Goal: Communication & Community: Answer question/provide support

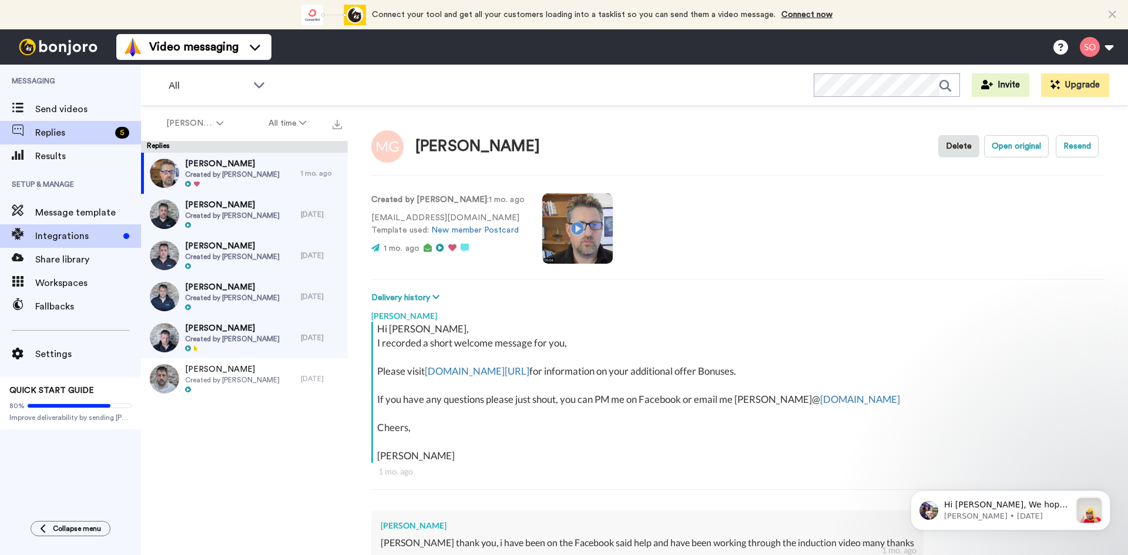
type textarea "x"
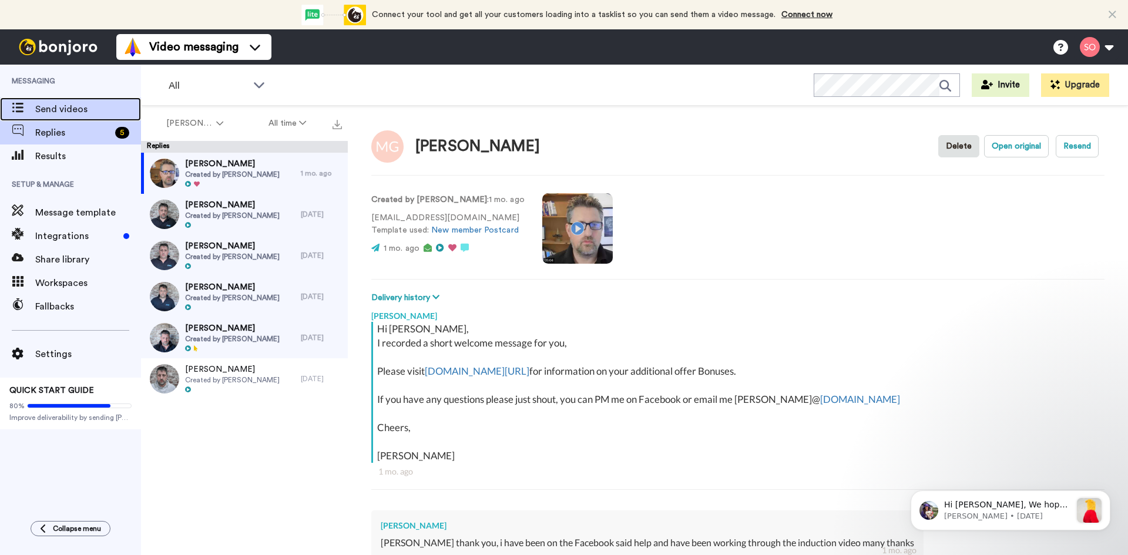
click at [41, 106] on span "Send videos" at bounding box center [88, 109] width 106 height 14
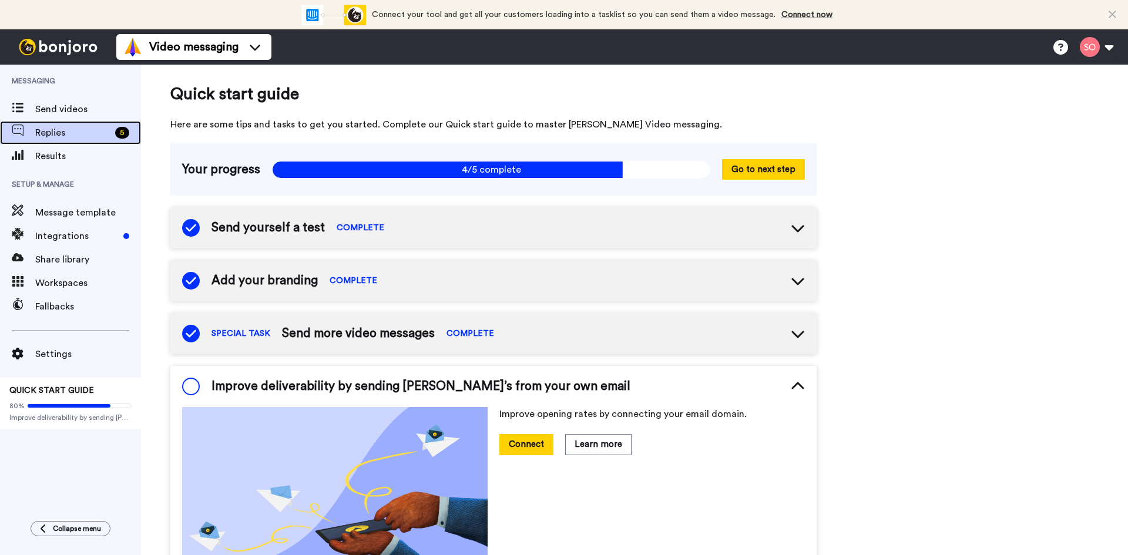
click at [52, 132] on span "Replies" at bounding box center [72, 133] width 75 height 14
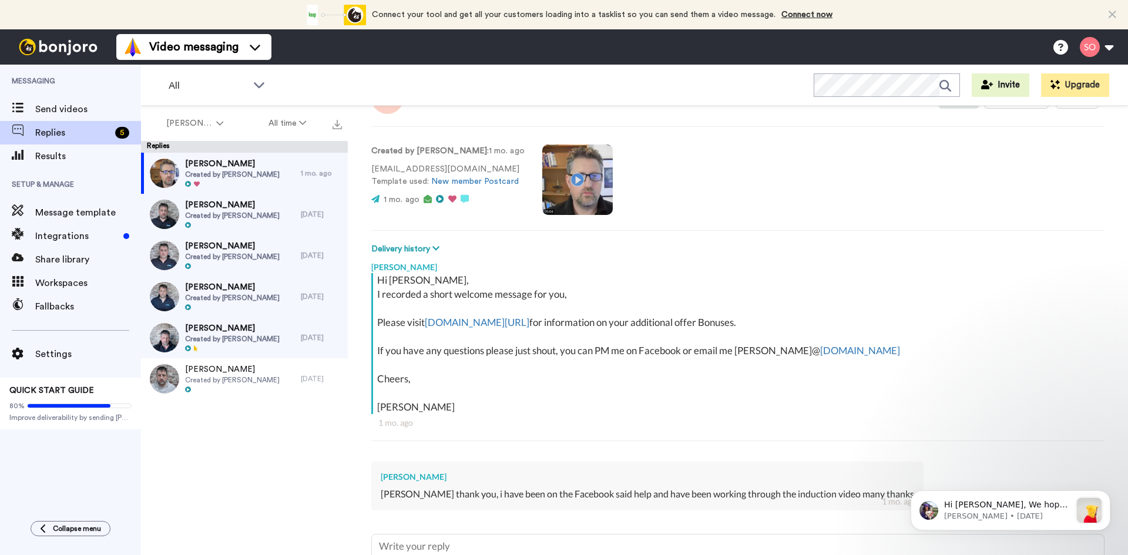
scroll to position [153, 0]
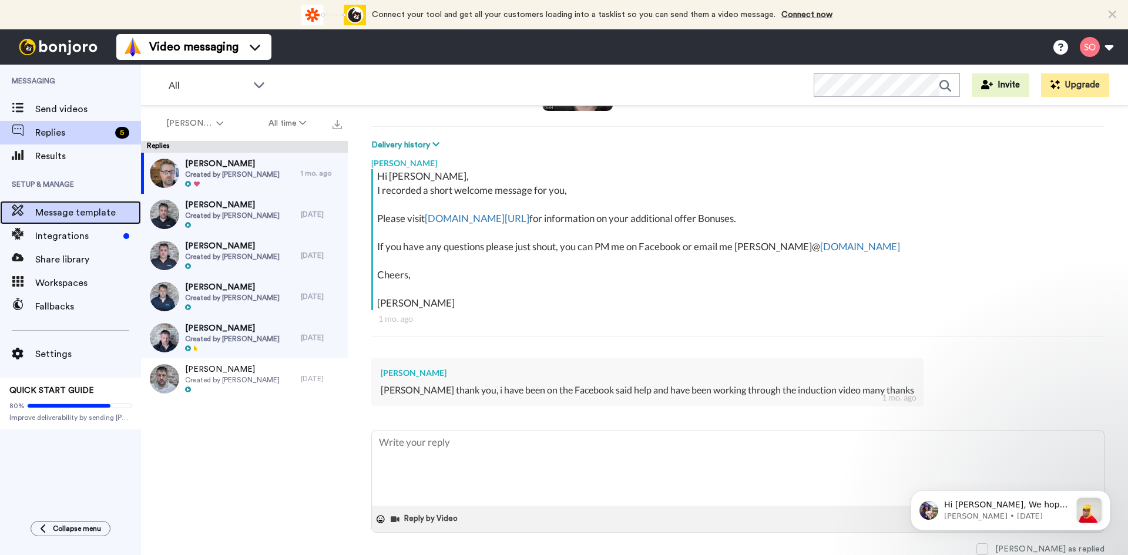
click at [78, 211] on span "Message template" at bounding box center [88, 213] width 106 height 14
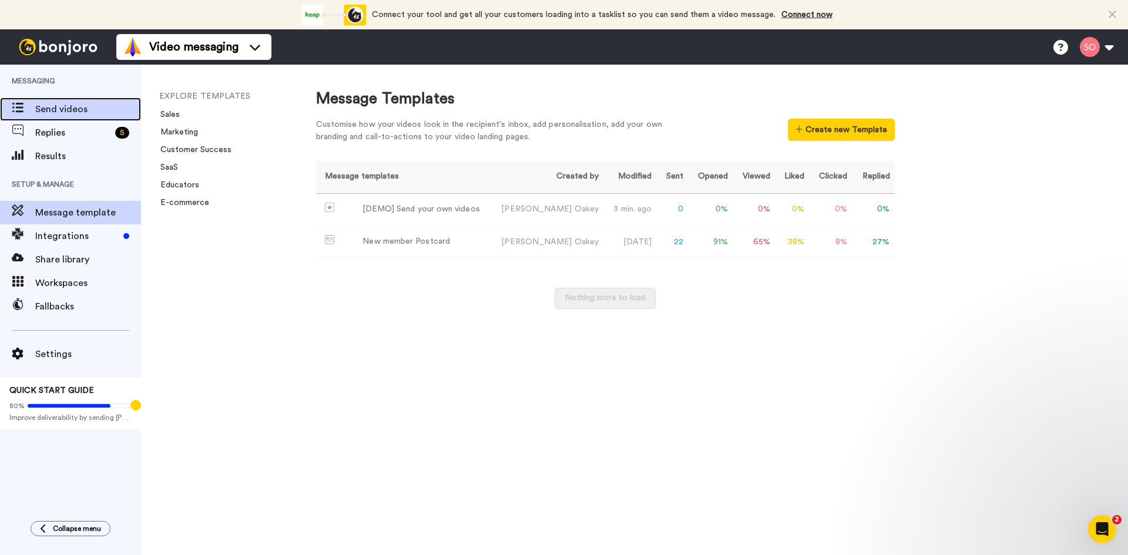
click at [46, 103] on span "Send videos" at bounding box center [88, 109] width 106 height 14
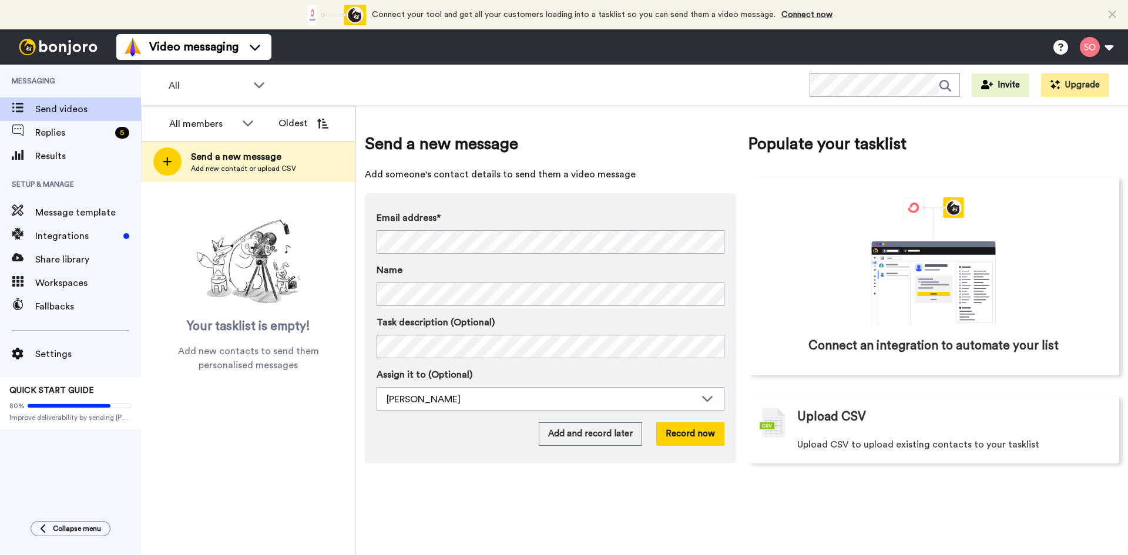
click at [217, 157] on span "Send a new message" at bounding box center [243, 157] width 105 height 14
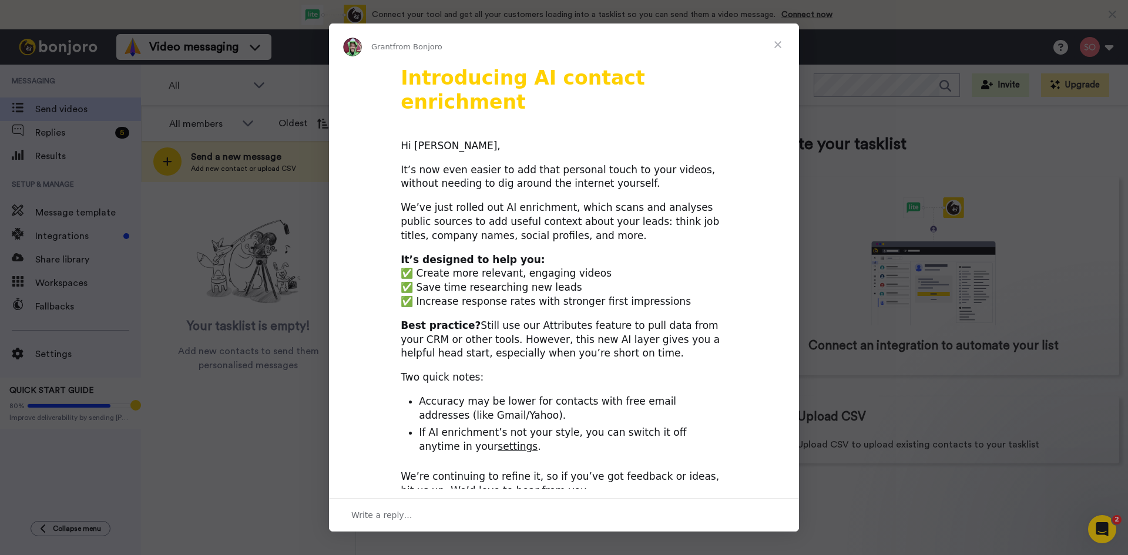
click at [781, 46] on span "Close" at bounding box center [778, 44] width 42 height 42
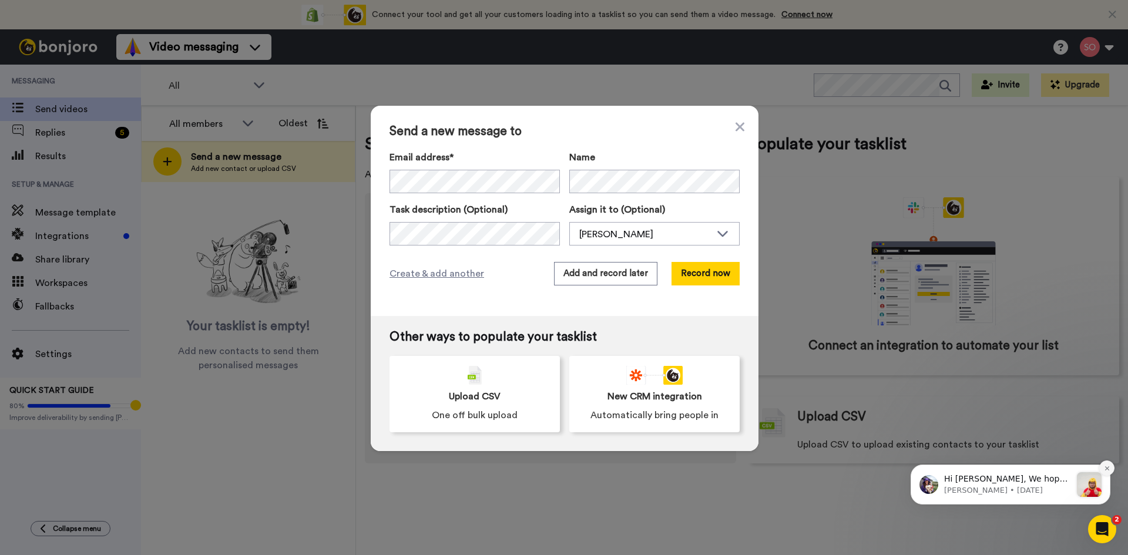
click at [1107, 466] on icon "Dismiss notification" at bounding box center [1107, 468] width 6 height 6
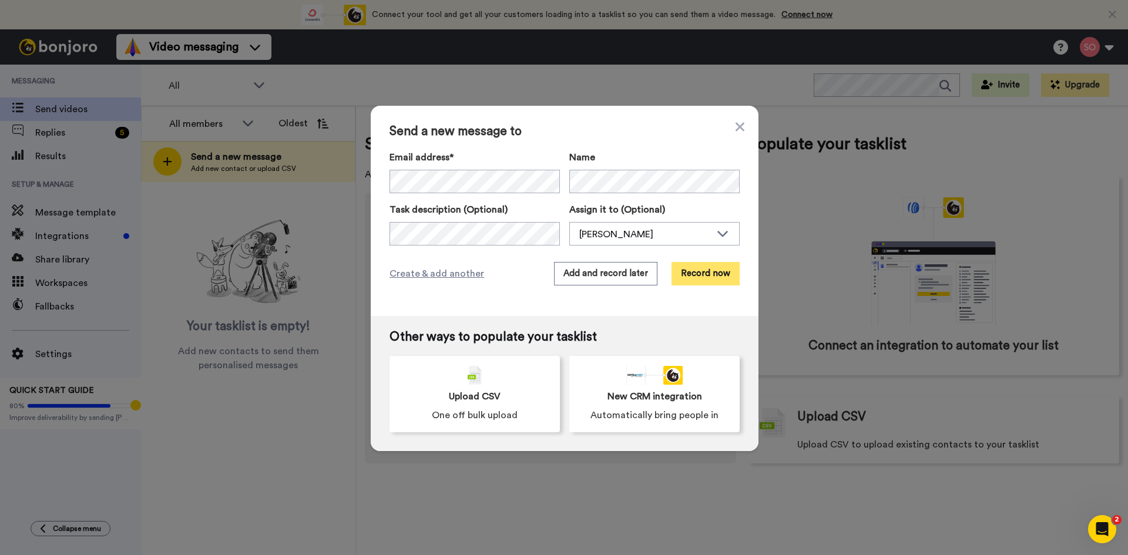
click at [705, 271] on button "Record now" at bounding box center [705, 273] width 68 height 23
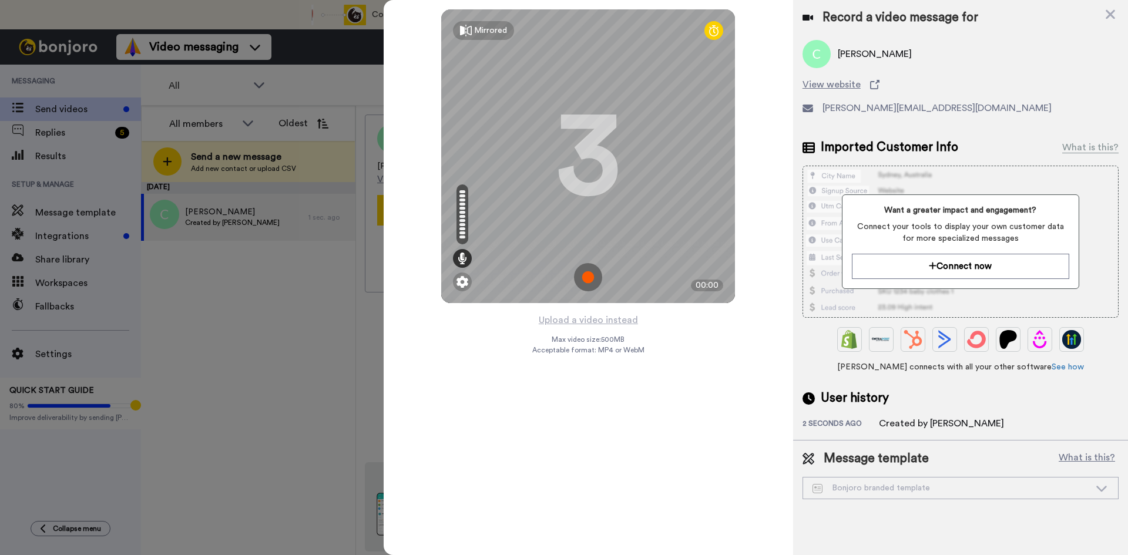
click at [586, 274] on img at bounding box center [588, 277] width 28 height 28
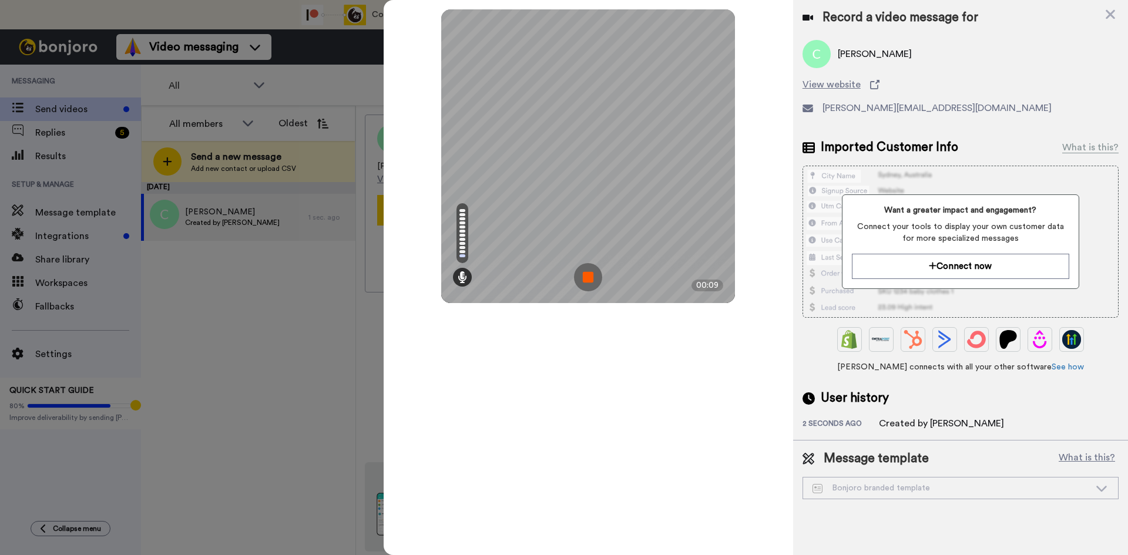
click at [589, 272] on img at bounding box center [588, 277] width 28 height 28
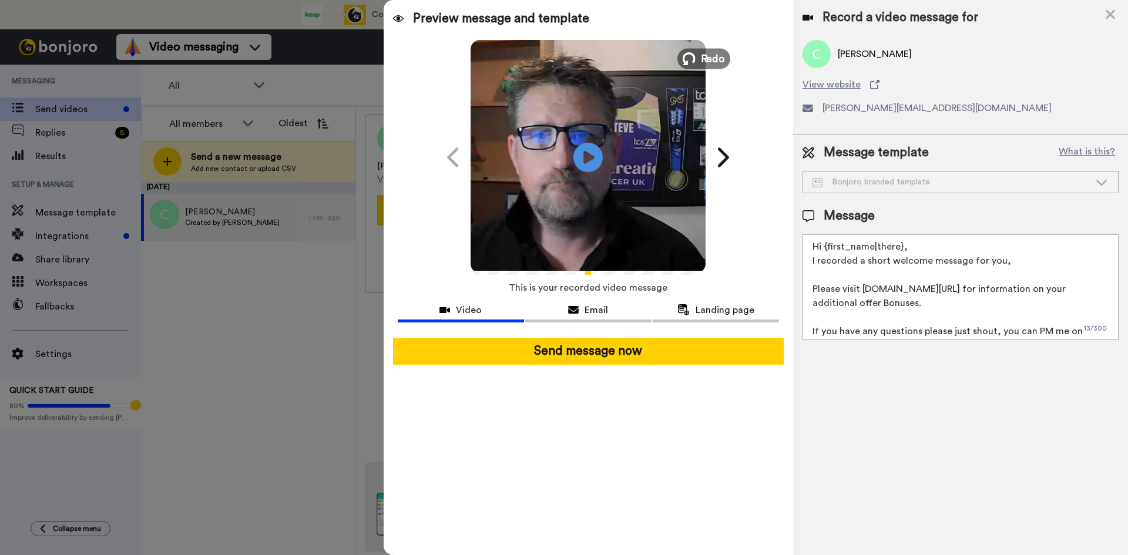
click at [705, 55] on span "Redo" at bounding box center [713, 58] width 25 height 15
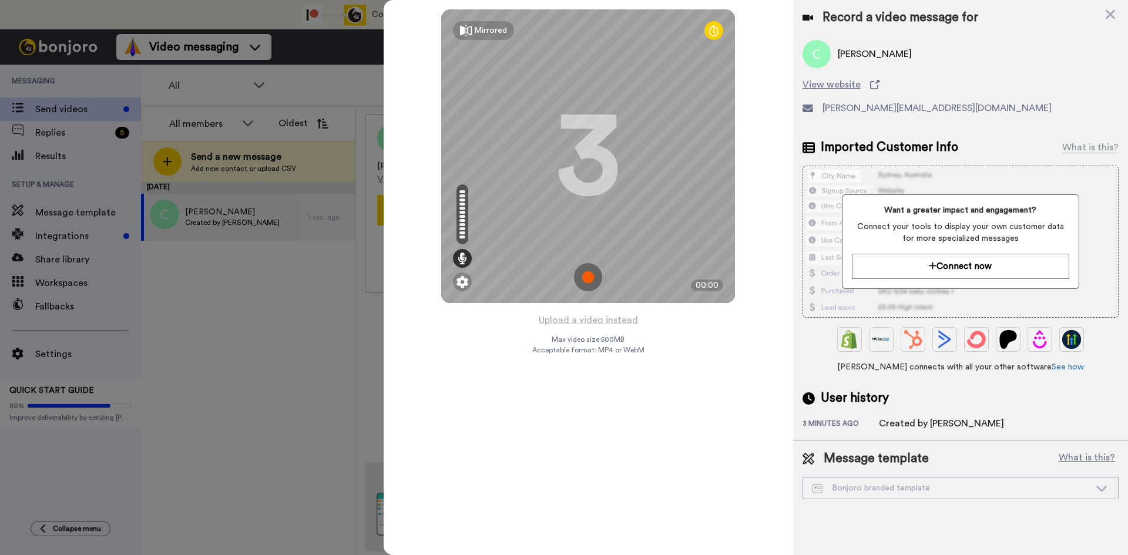
click at [585, 278] on img at bounding box center [588, 277] width 28 height 28
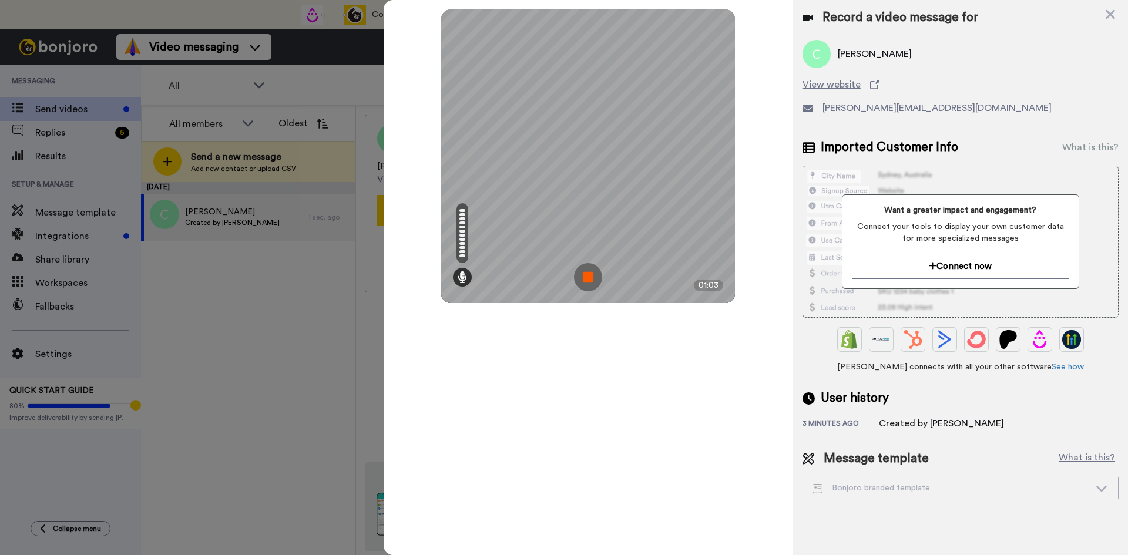
click at [590, 273] on img at bounding box center [588, 277] width 28 height 28
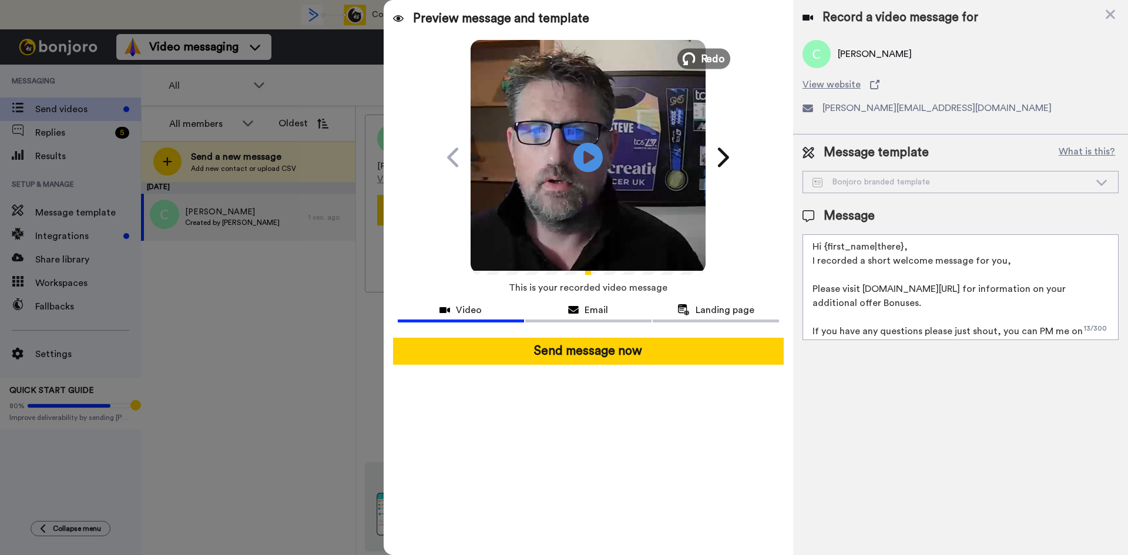
click at [697, 59] on button "Redo" at bounding box center [703, 58] width 53 height 21
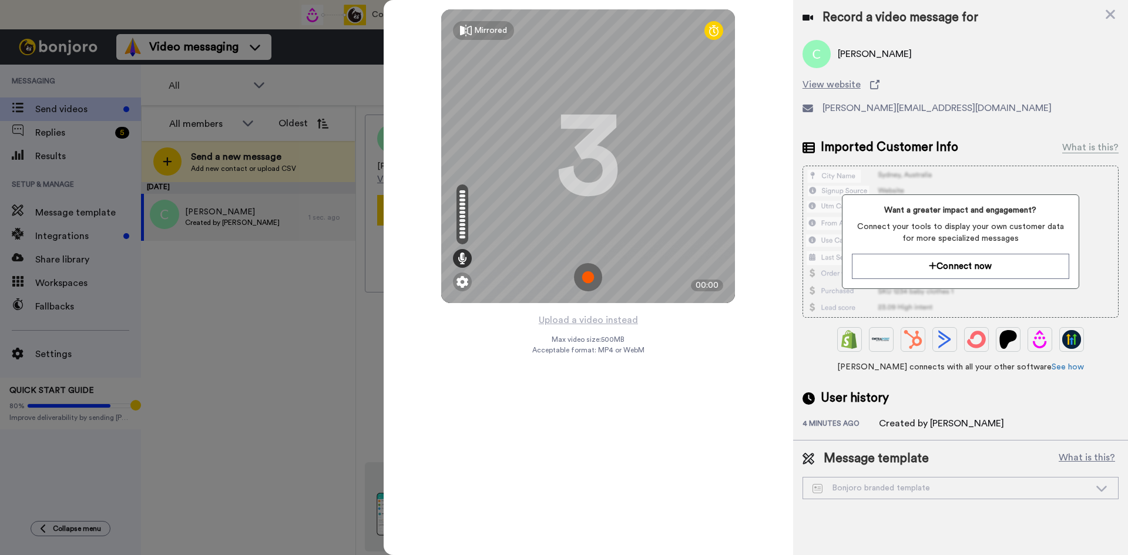
click at [586, 278] on img at bounding box center [588, 277] width 28 height 28
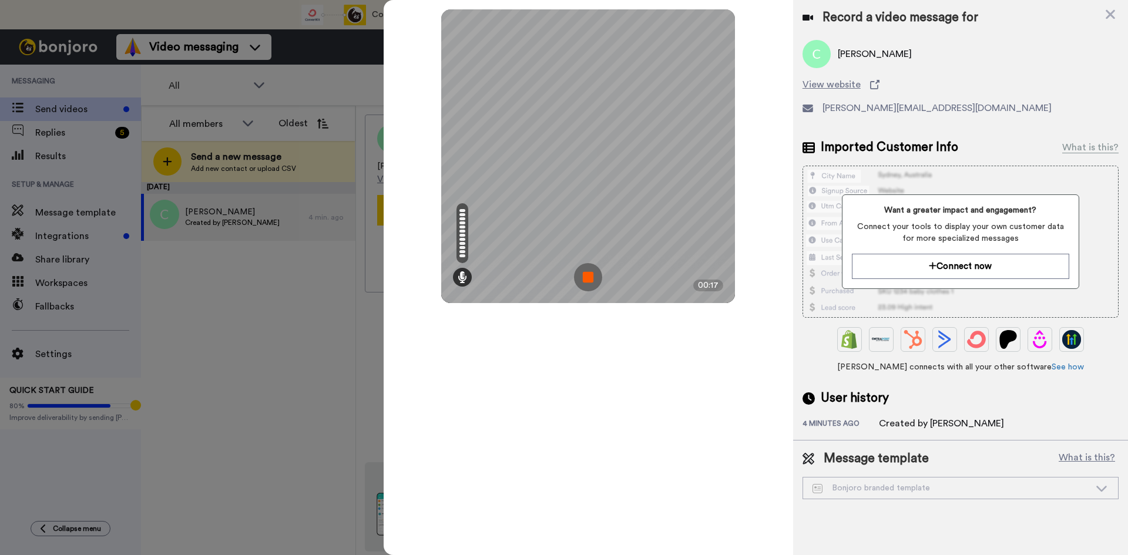
click at [592, 277] on img at bounding box center [588, 277] width 28 height 28
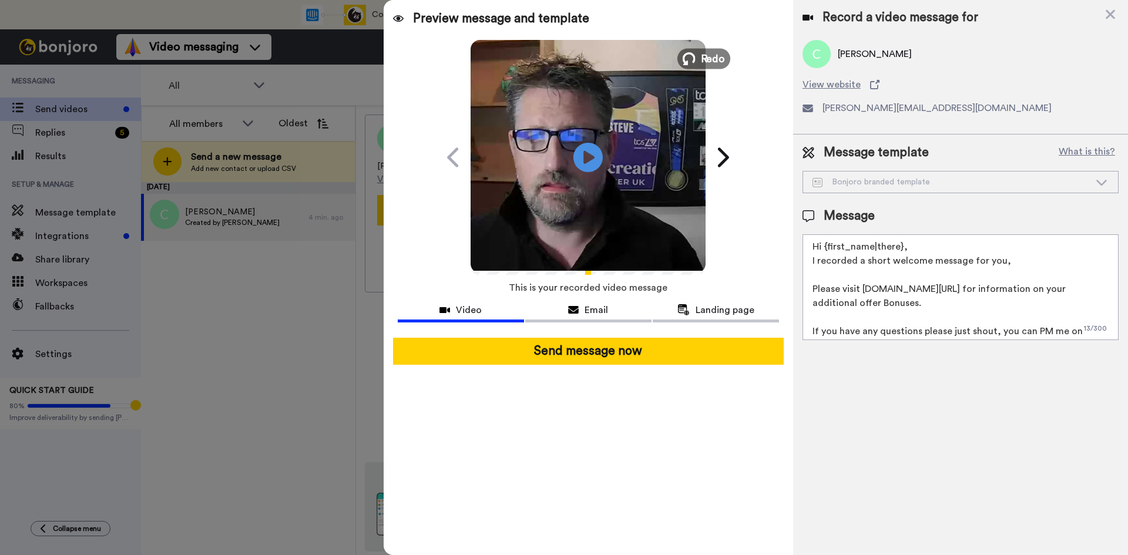
click at [705, 55] on span "Redo" at bounding box center [713, 58] width 25 height 15
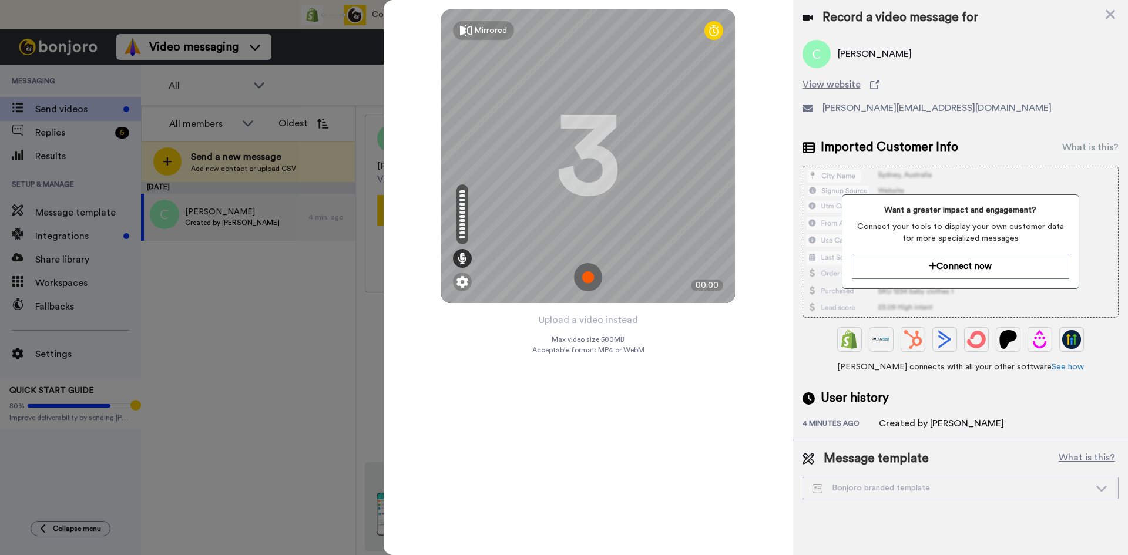
click at [589, 272] on img at bounding box center [588, 277] width 28 height 28
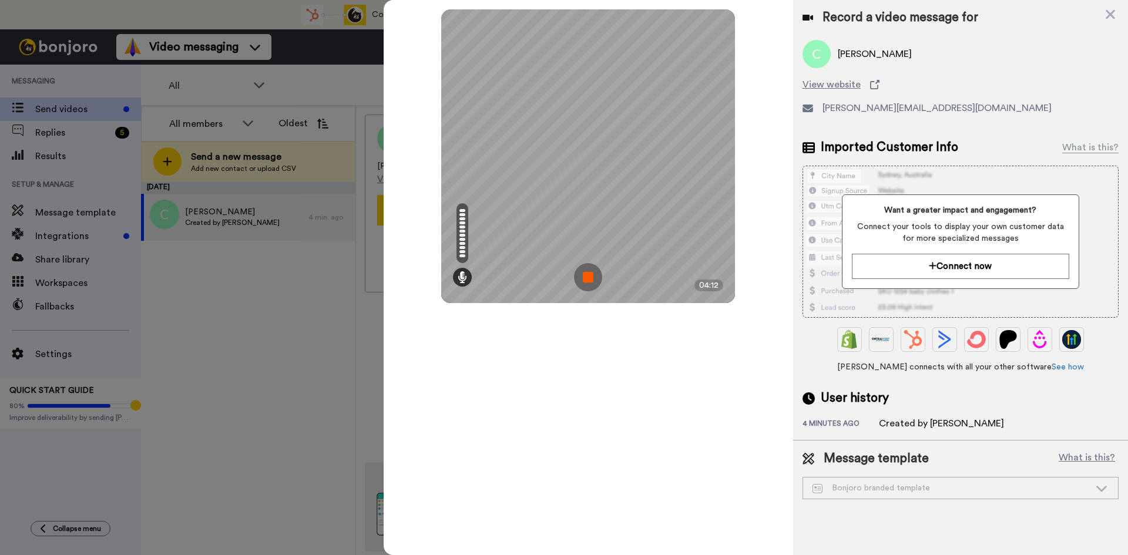
click at [584, 275] on img at bounding box center [588, 277] width 28 height 28
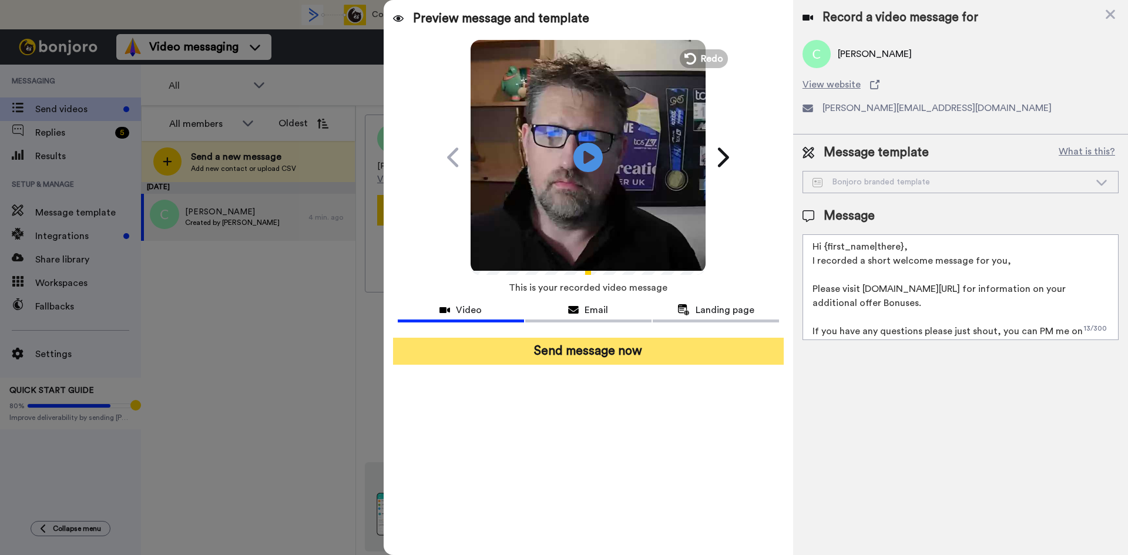
click at [581, 349] on button "Send message now" at bounding box center [588, 351] width 391 height 27
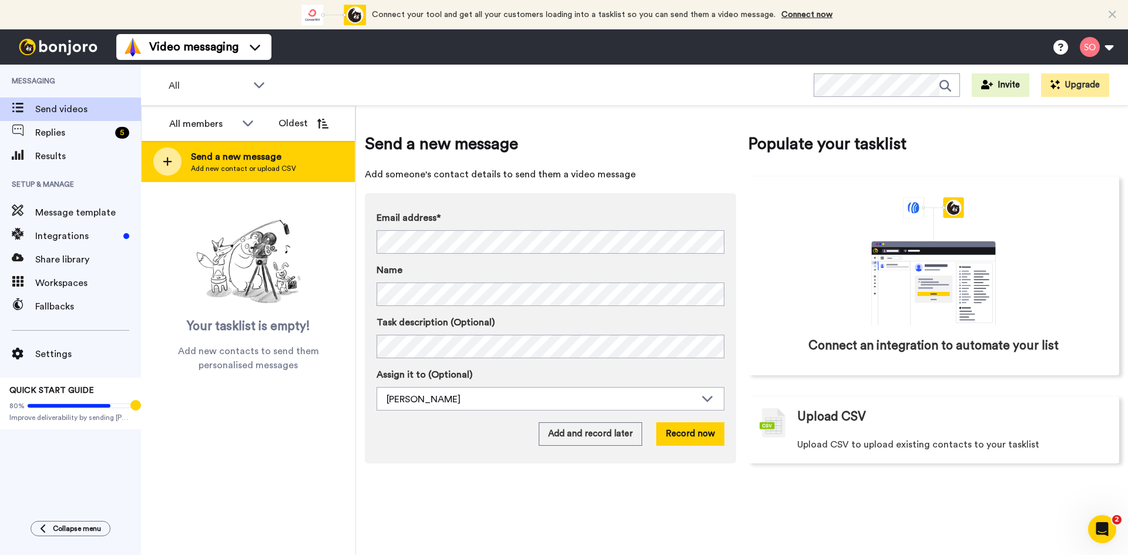
click at [203, 160] on span "Send a new message" at bounding box center [243, 157] width 105 height 14
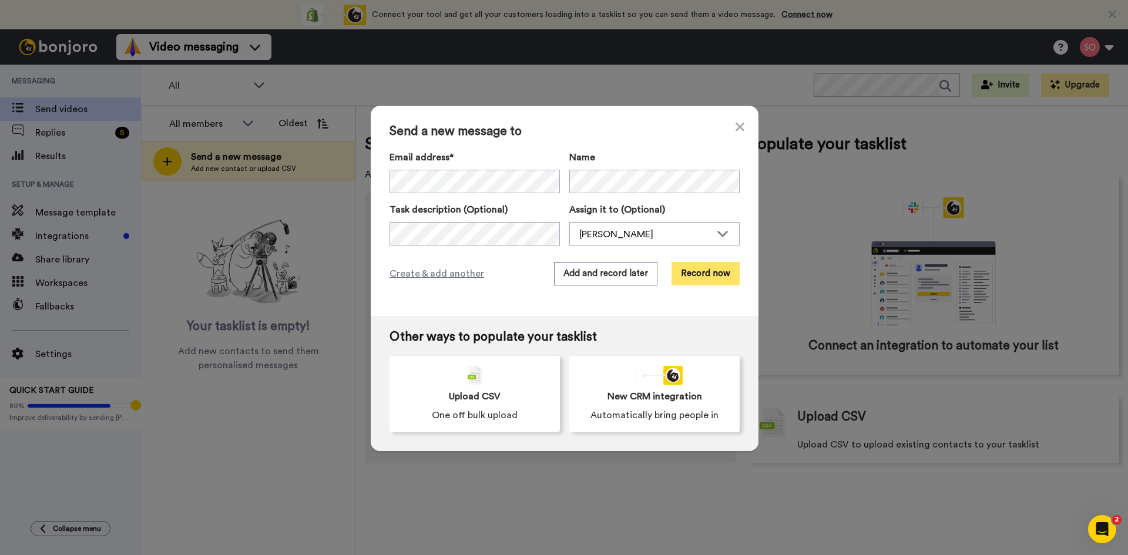
click at [689, 274] on button "Record now" at bounding box center [705, 273] width 68 height 23
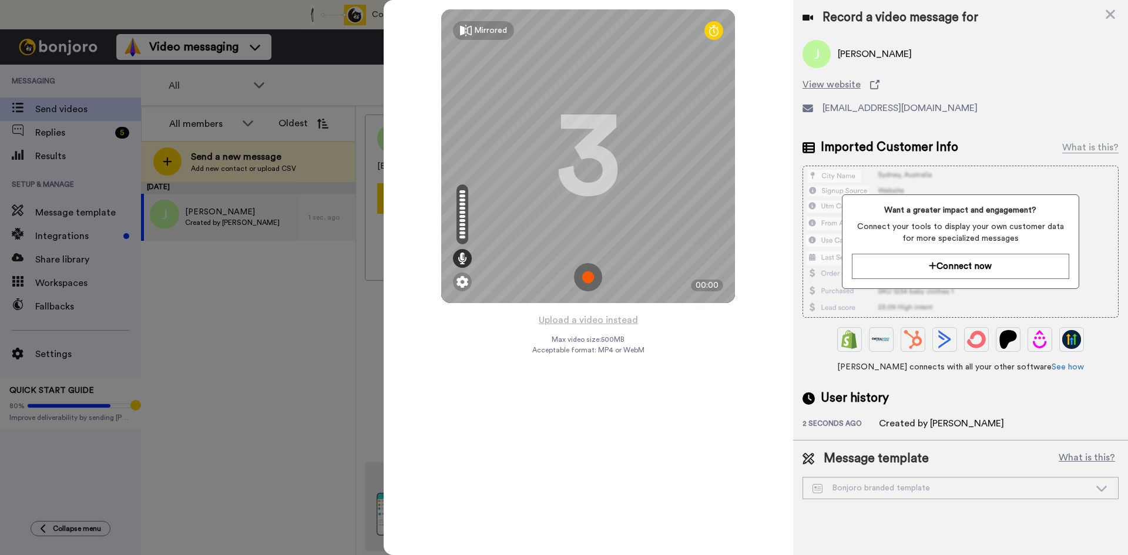
click at [587, 274] on img at bounding box center [588, 277] width 28 height 28
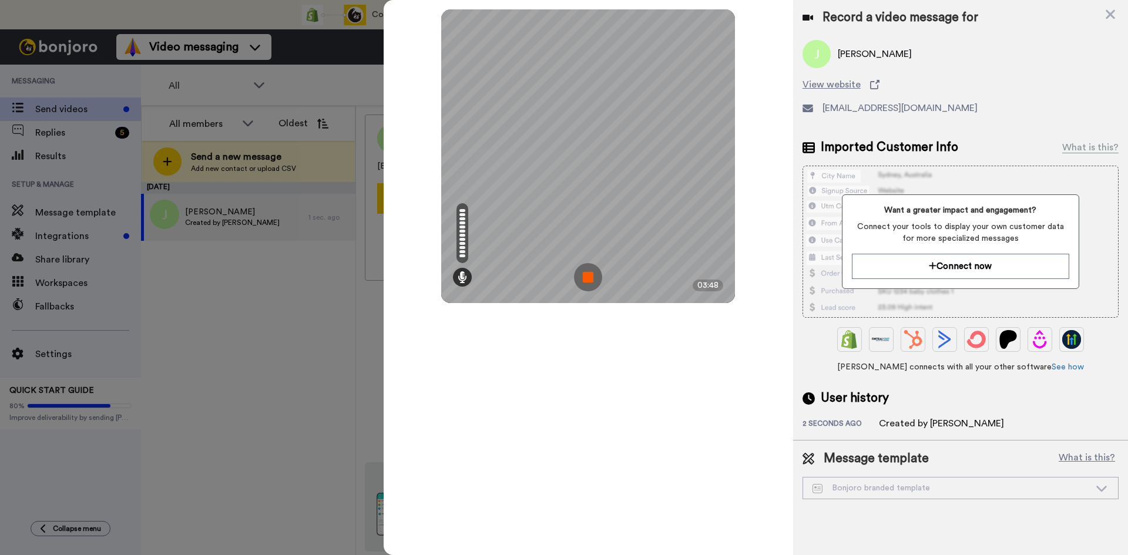
click at [596, 271] on img at bounding box center [588, 277] width 28 height 28
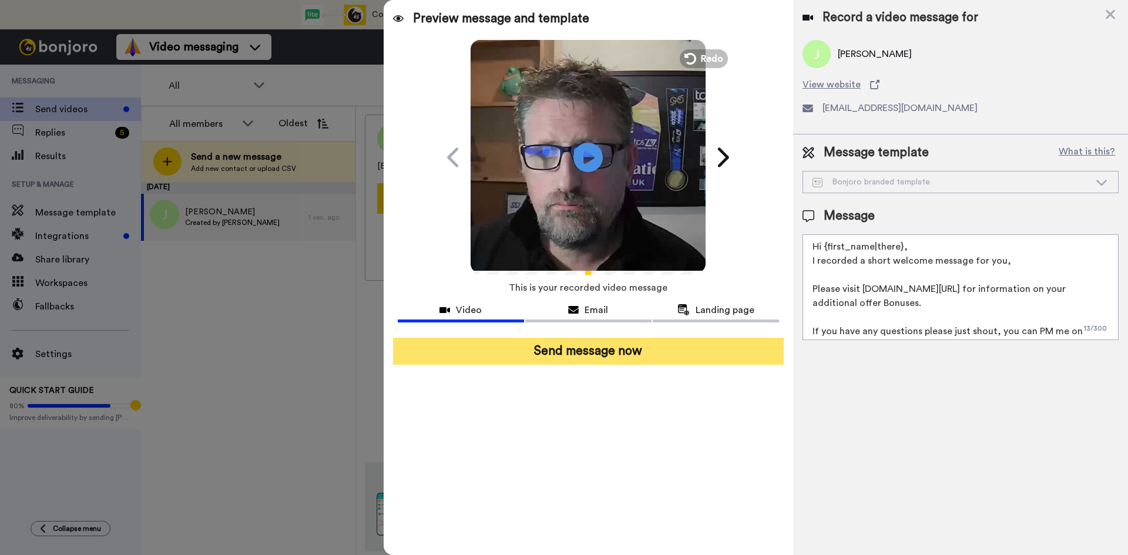
click at [598, 351] on button "Send message now" at bounding box center [588, 351] width 391 height 27
